Goal: Use online tool/utility: Utilize a website feature to perform a specific function

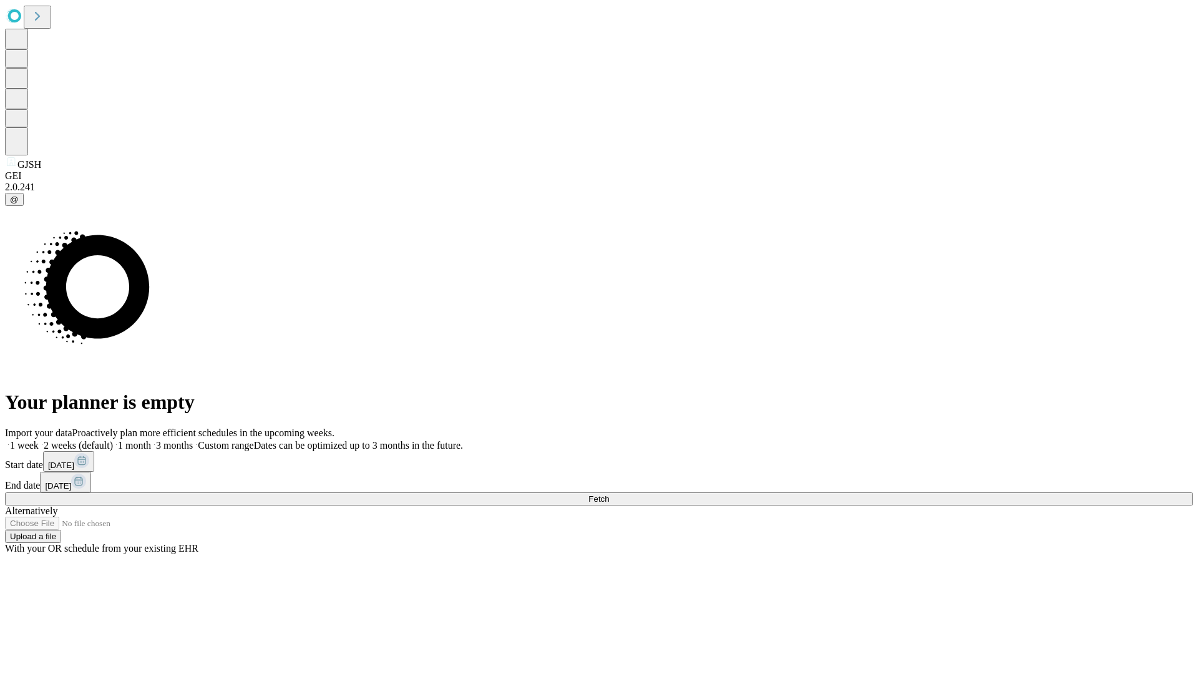
click at [609, 494] on span "Fetch" at bounding box center [598, 498] width 21 height 9
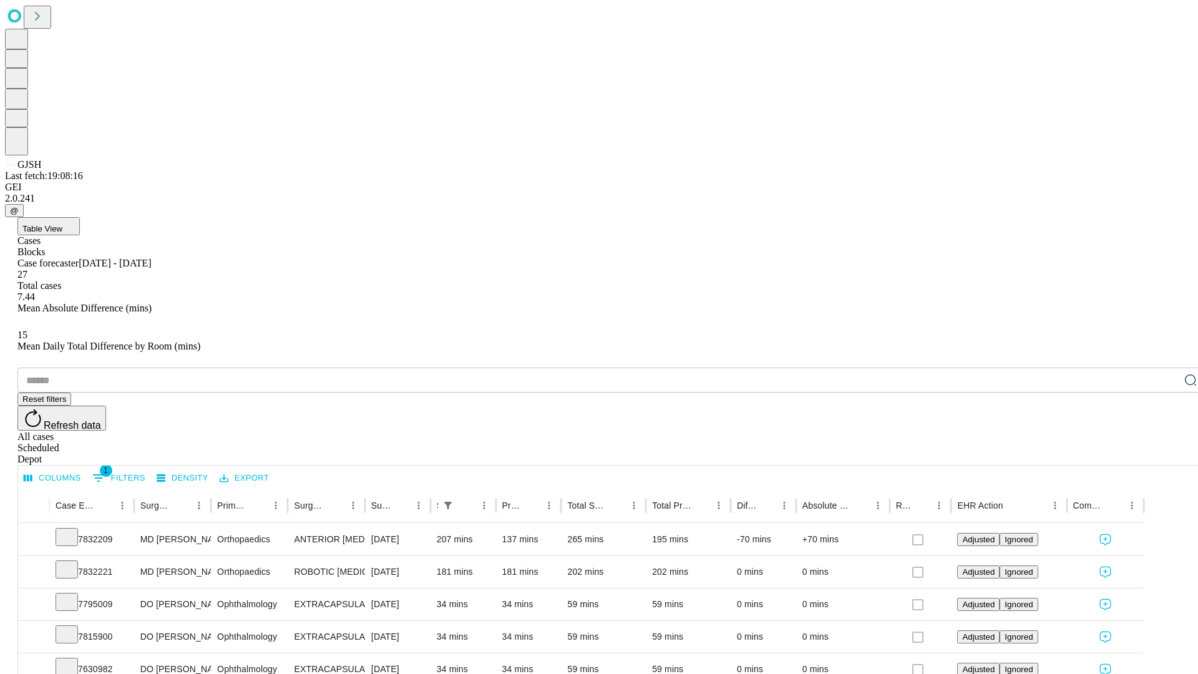
click at [62, 224] on span "Table View" at bounding box center [42, 228] width 40 height 9
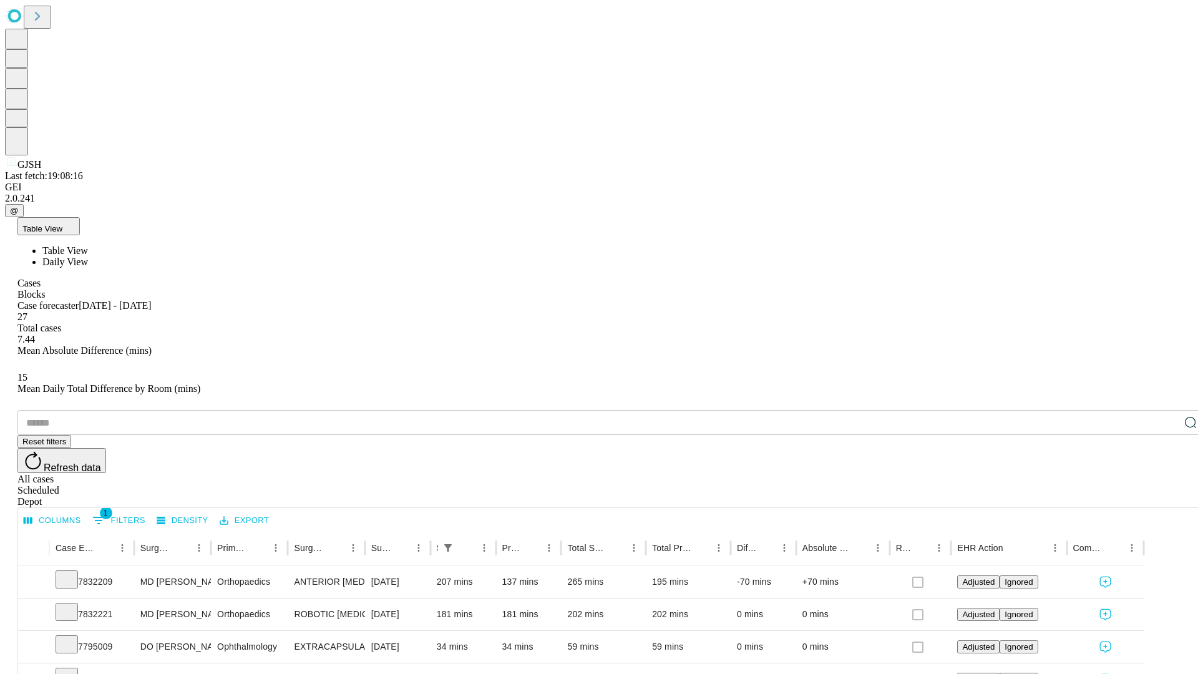
click at [88, 256] on span "Daily View" at bounding box center [65, 261] width 46 height 11
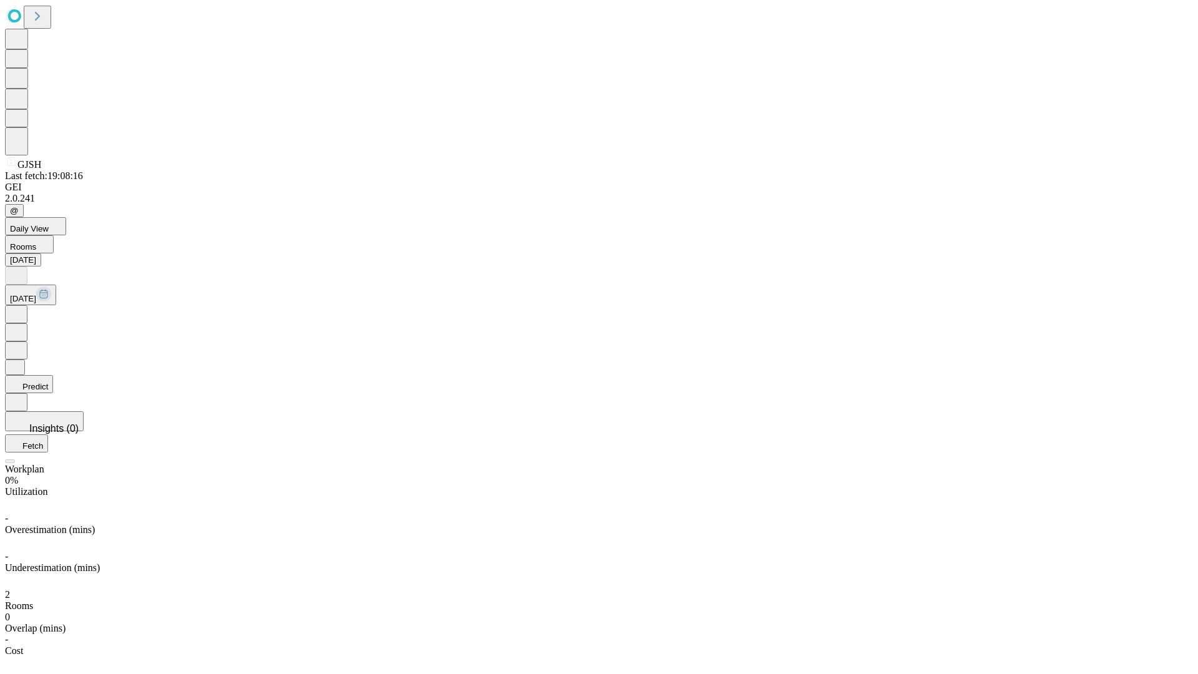
click at [53, 375] on button "Predict" at bounding box center [29, 384] width 48 height 18
